Goal: Find specific page/section: Find specific page/section

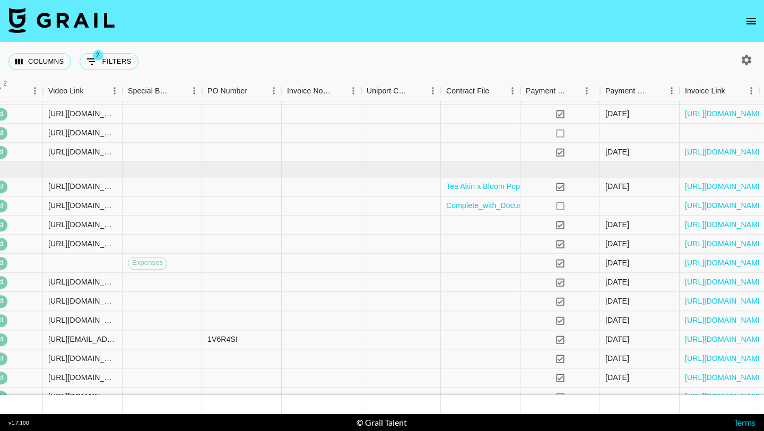
scroll to position [451, 1090]
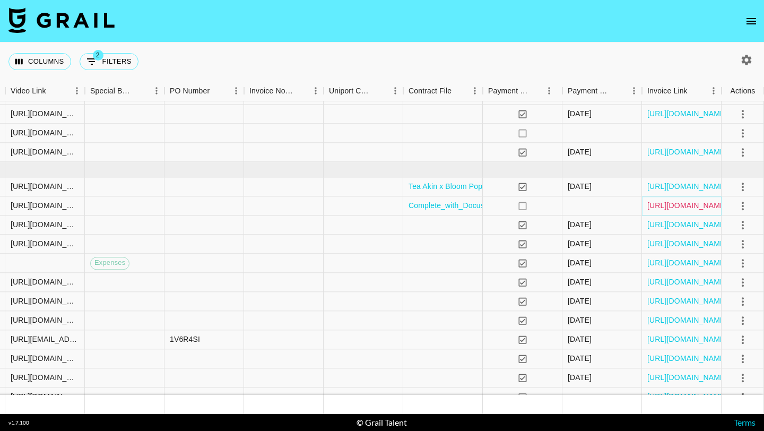
click at [666, 205] on link "[URL][DOMAIN_NAME]" at bounding box center [687, 205] width 80 height 11
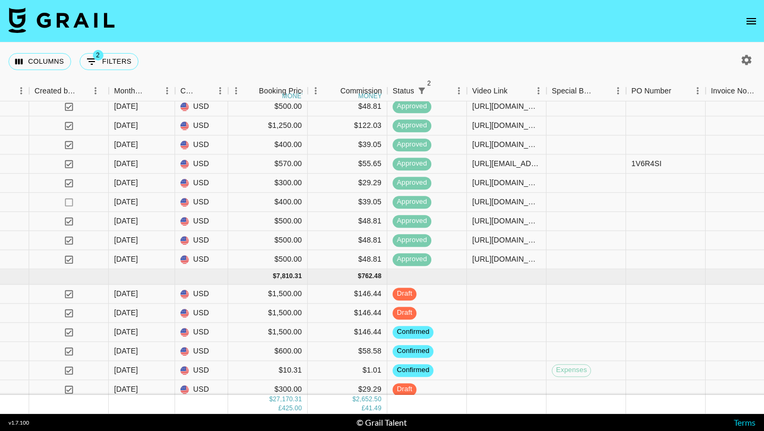
scroll to position [726, 628]
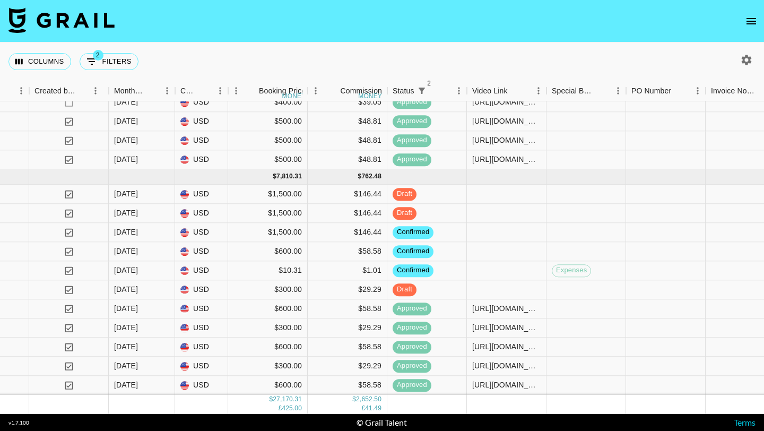
click at [751, 23] on icon "open drawer" at bounding box center [751, 21] width 10 height 6
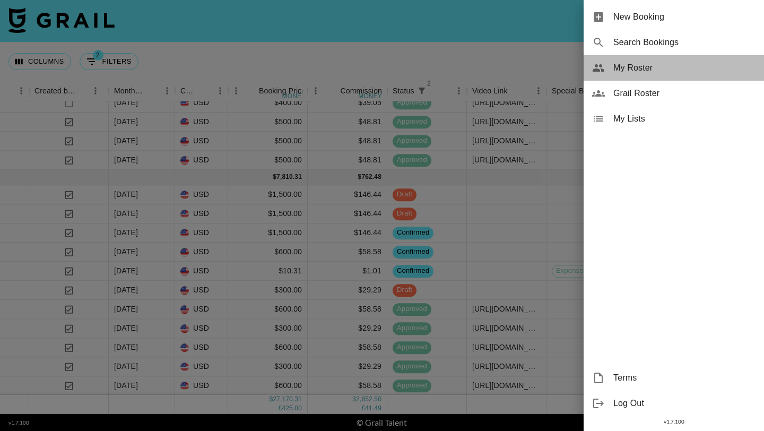
click at [628, 70] on span "My Roster" at bounding box center [684, 68] width 142 height 13
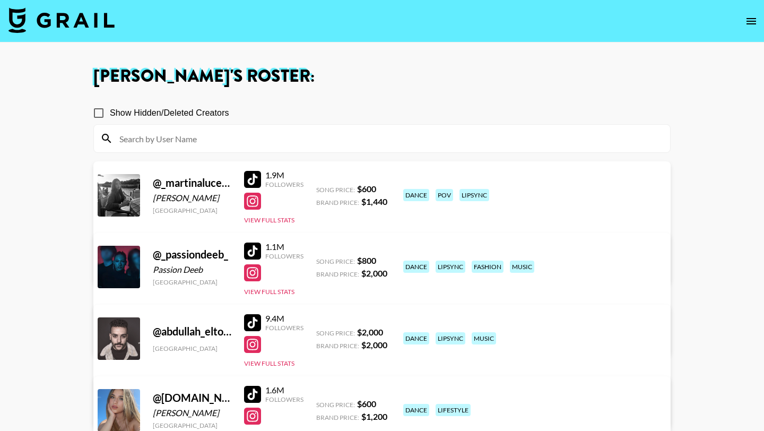
click at [232, 139] on input at bounding box center [388, 138] width 550 height 17
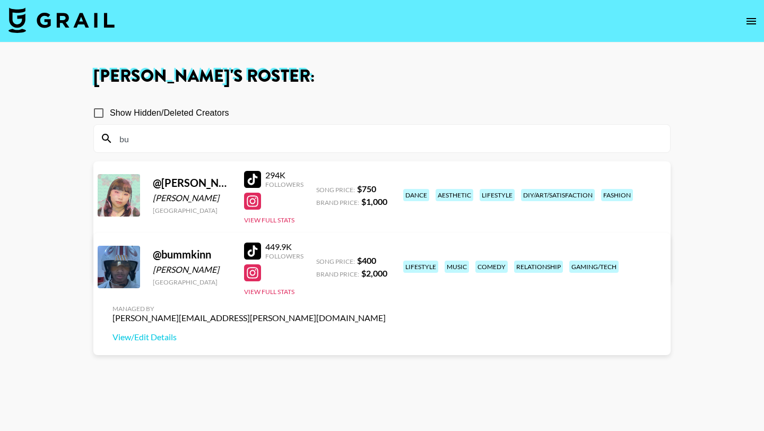
type input "b"
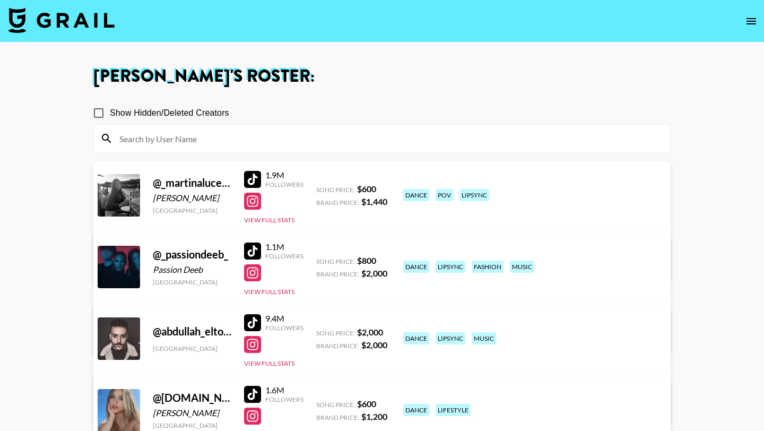
click at [81, 25] on img at bounding box center [61, 19] width 106 height 25
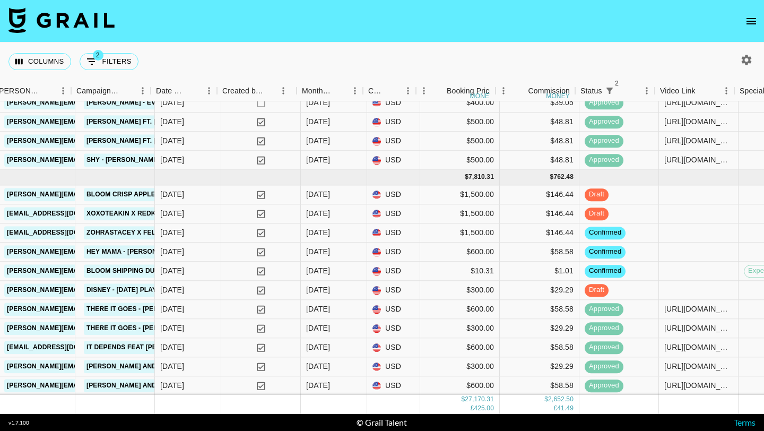
scroll to position [725, 441]
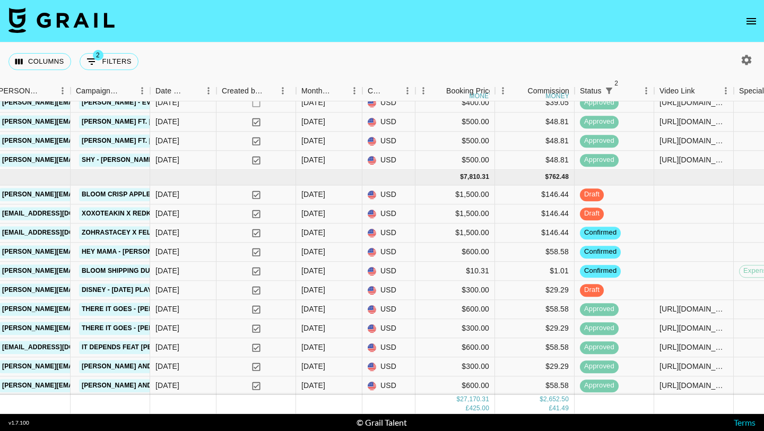
click at [743, 20] on button "open drawer" at bounding box center [750, 21] width 21 height 21
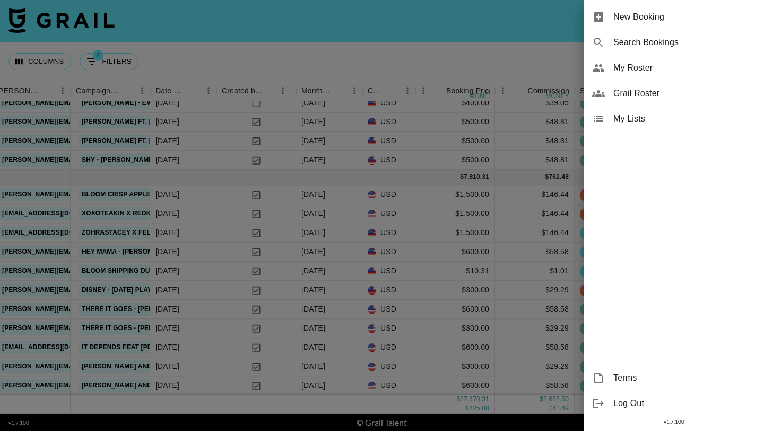
click at [643, 65] on span "My Roster" at bounding box center [684, 68] width 142 height 13
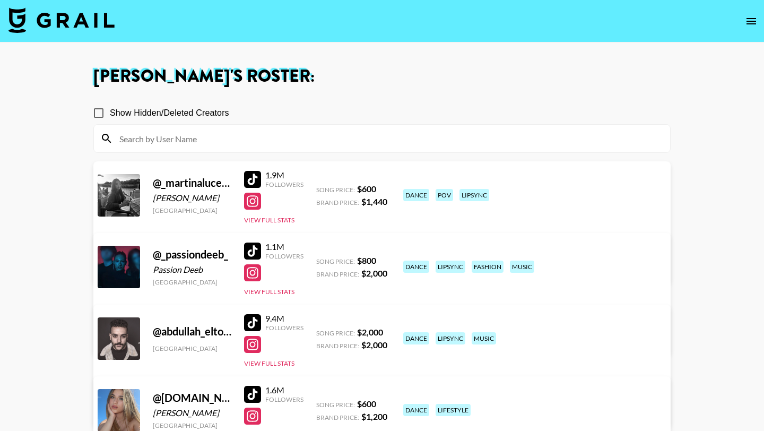
click at [276, 130] on input at bounding box center [388, 138] width 550 height 17
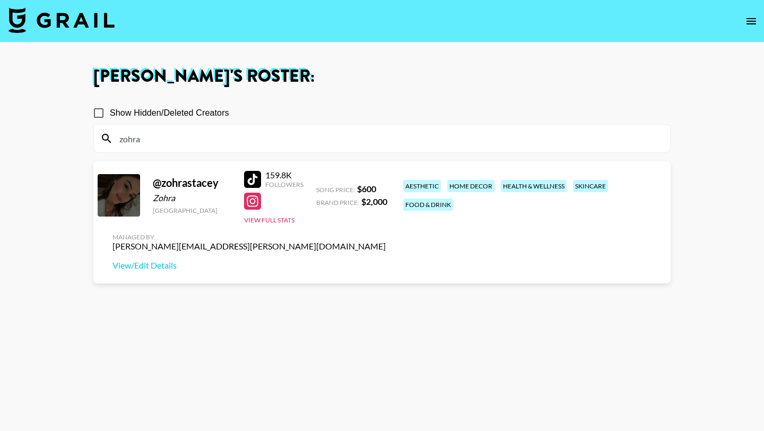
type input "zohra"
click at [253, 175] on div at bounding box center [252, 179] width 17 height 17
click at [254, 180] on div at bounding box center [252, 179] width 17 height 17
click at [73, 22] on img at bounding box center [61, 19] width 106 height 25
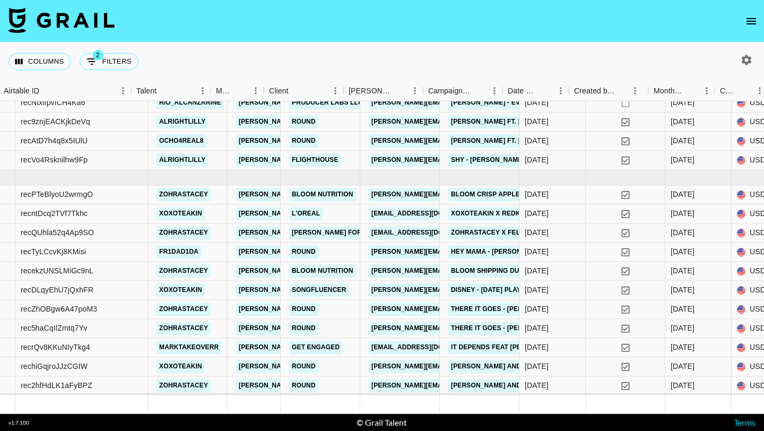
scroll to position [725, 107]
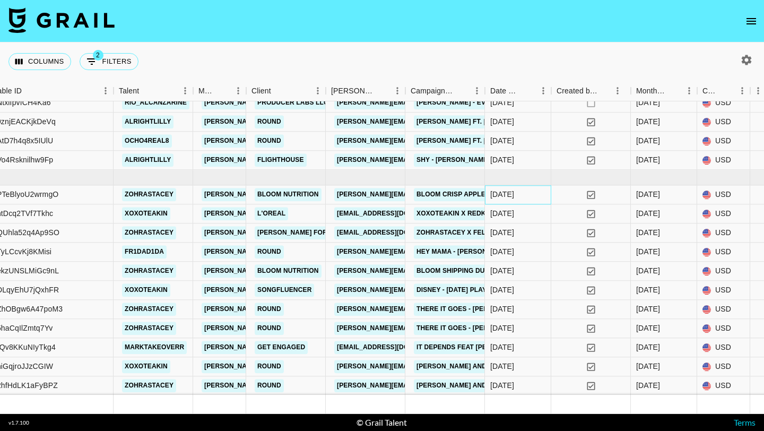
click at [539, 198] on div "[DATE]" at bounding box center [518, 194] width 66 height 19
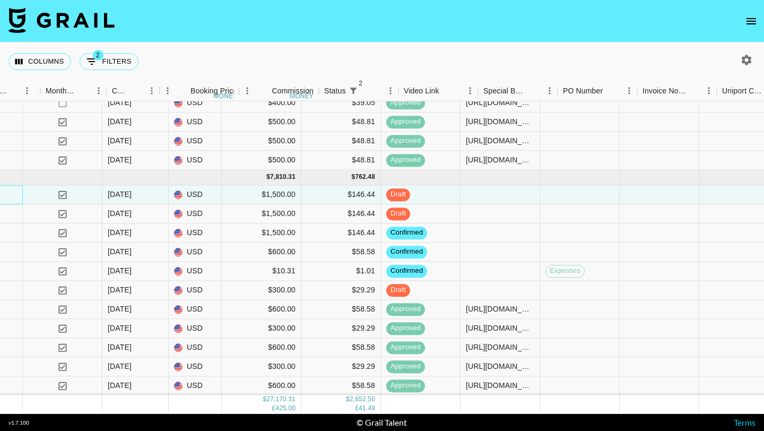
scroll to position [725, 628]
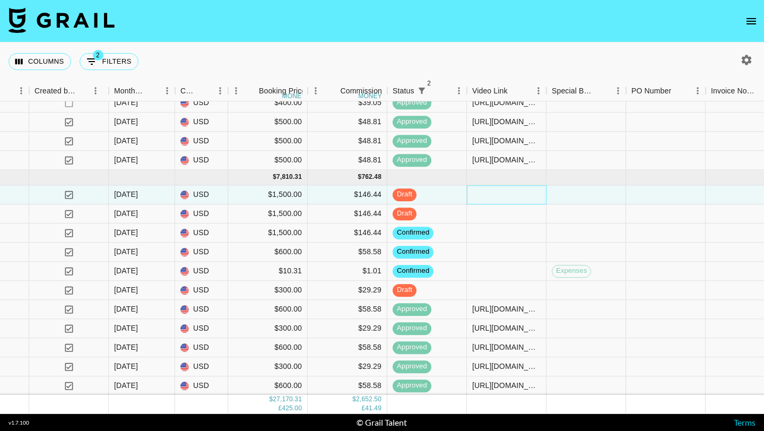
click at [504, 192] on div at bounding box center [507, 194] width 80 height 19
type input "[URL][DOMAIN_NAME]"
click at [575, 198] on div at bounding box center [586, 194] width 80 height 19
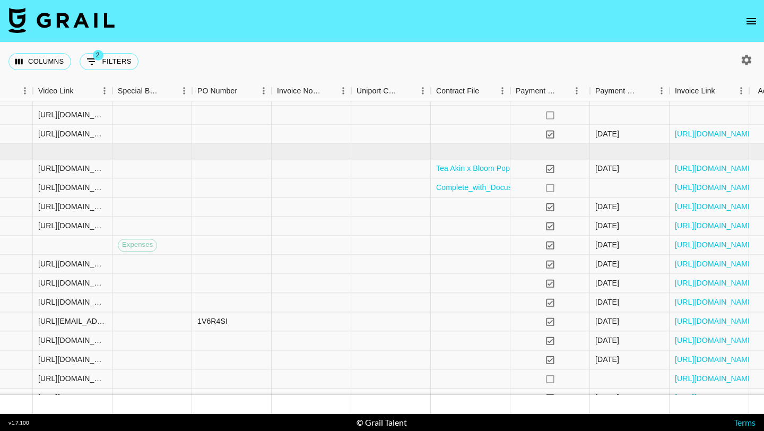
scroll to position [469, 1090]
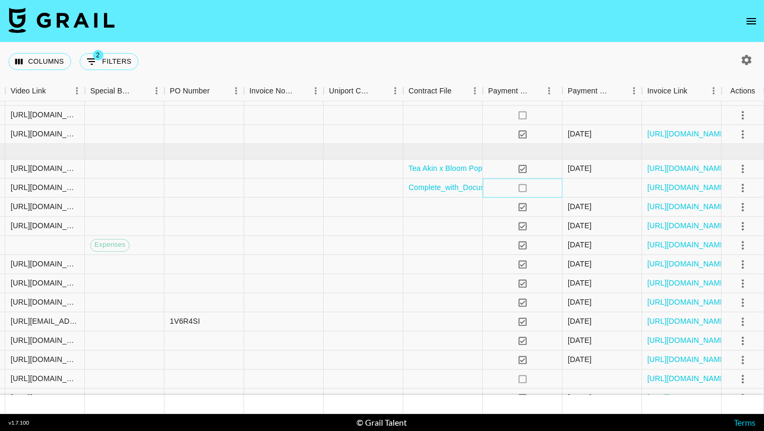
click at [498, 187] on div "no" at bounding box center [523, 187] width 80 height 19
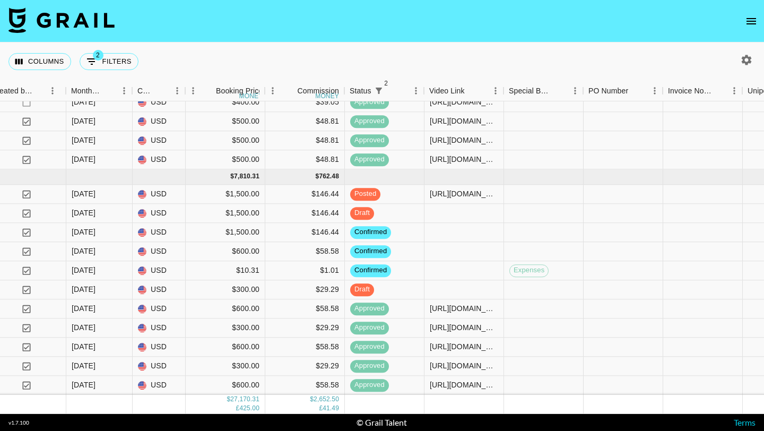
scroll to position [726, 672]
